Goal: Task Accomplishment & Management: Manage account settings

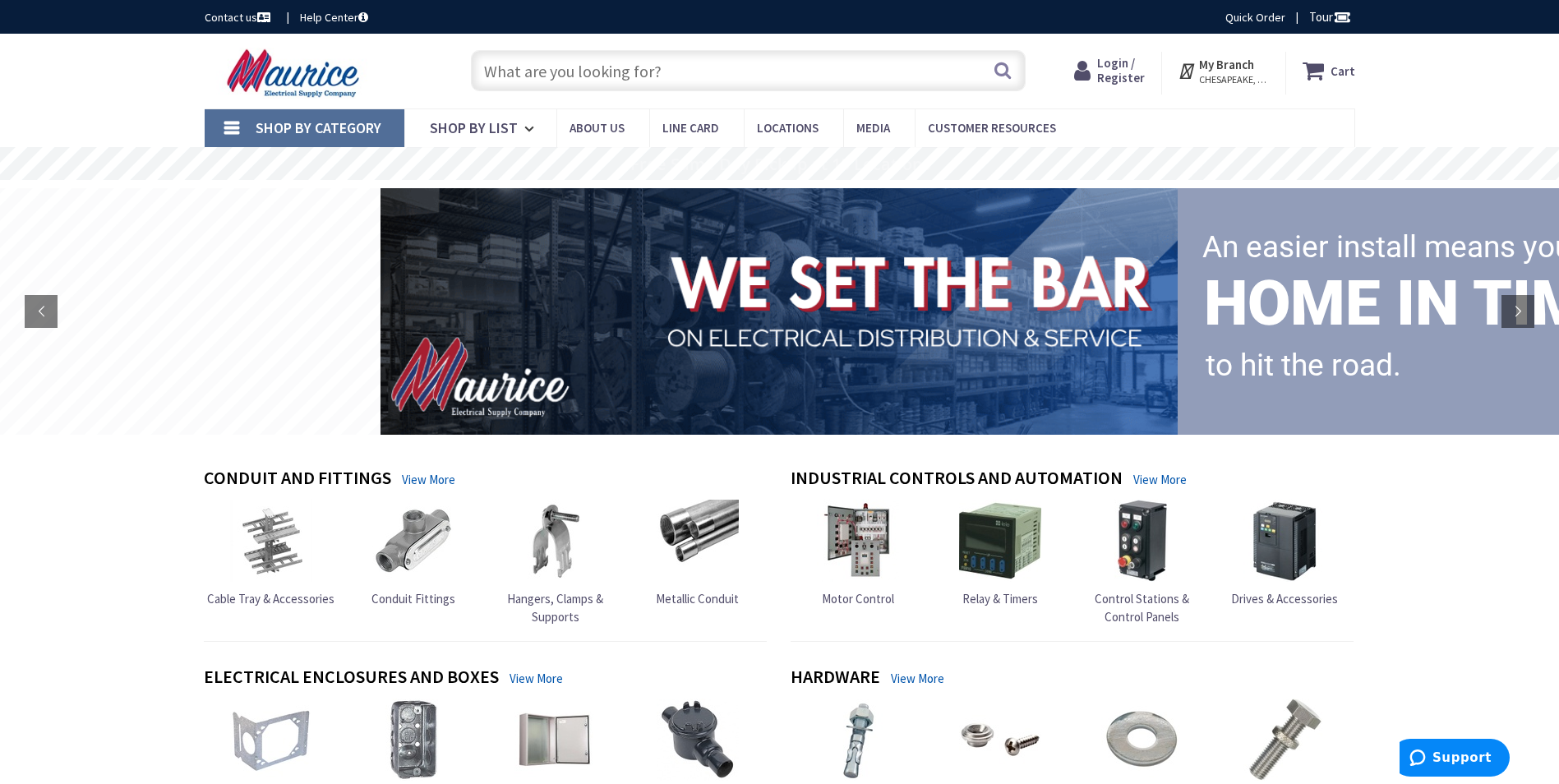
click at [1118, 78] on span "Login / Register" at bounding box center [1121, 70] width 48 height 31
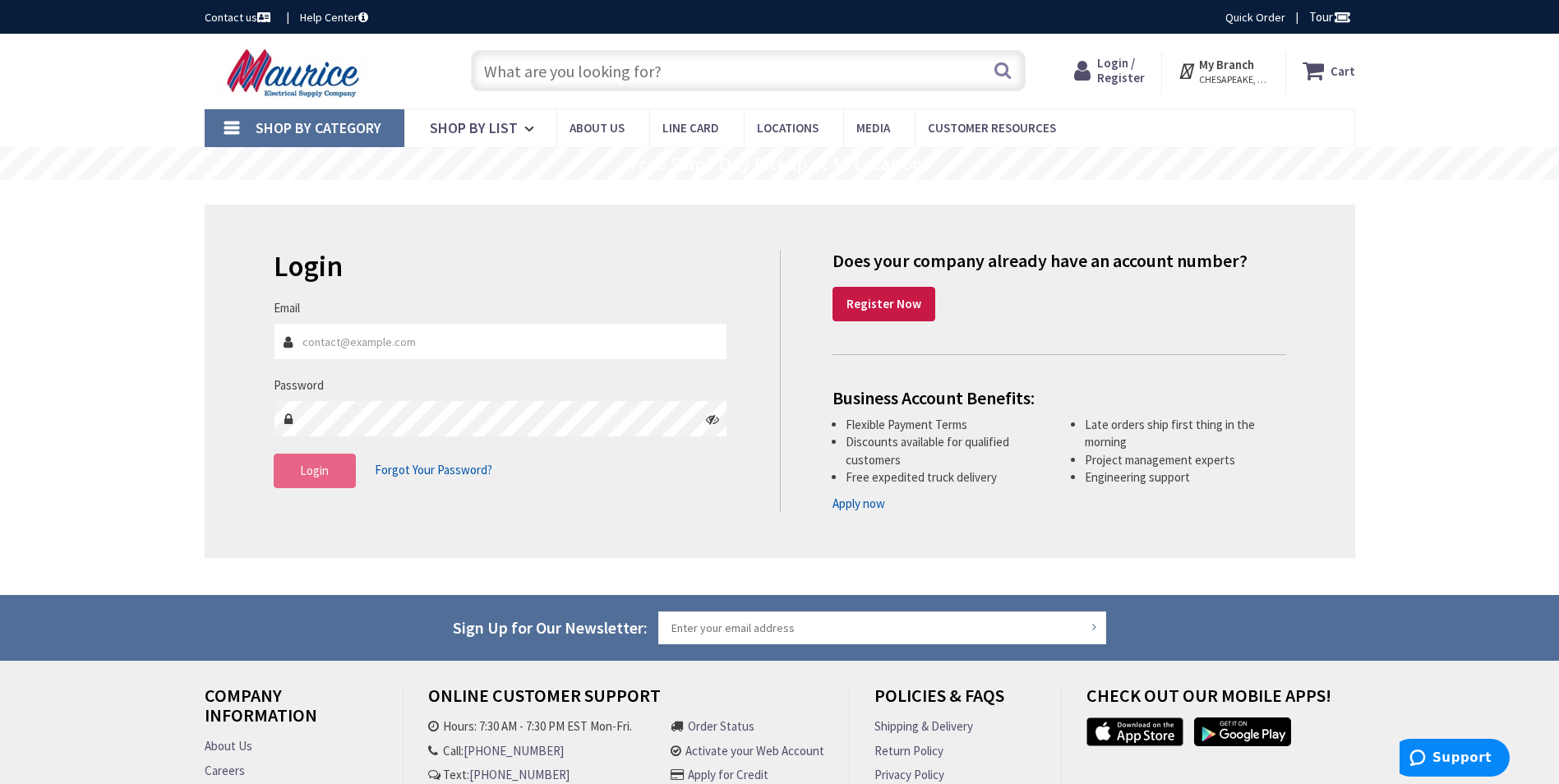
type input "Tabathap@jaswalcorp.com"
click at [328, 471] on span "Login" at bounding box center [314, 470] width 29 height 16
